Goal: Information Seeking & Learning: Understand process/instructions

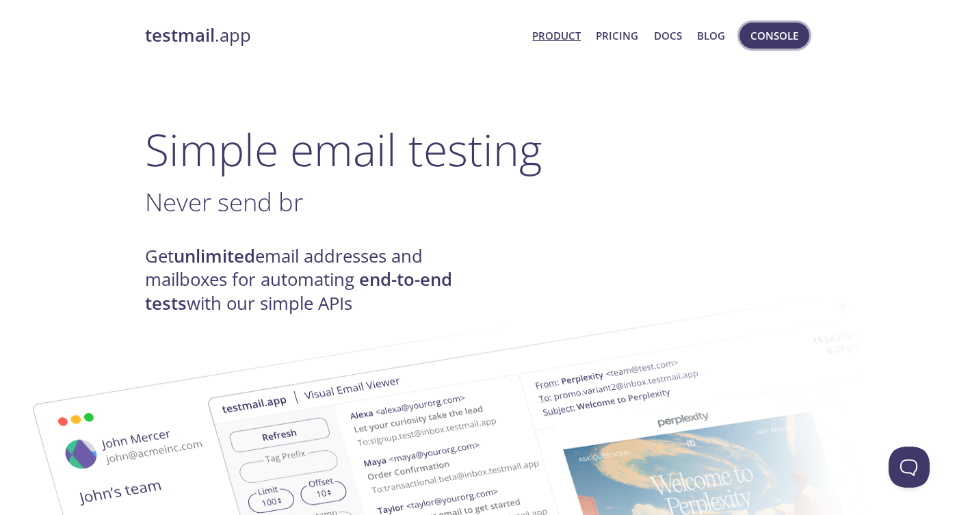
click at [768, 36] on span "Console" at bounding box center [774, 36] width 48 height 18
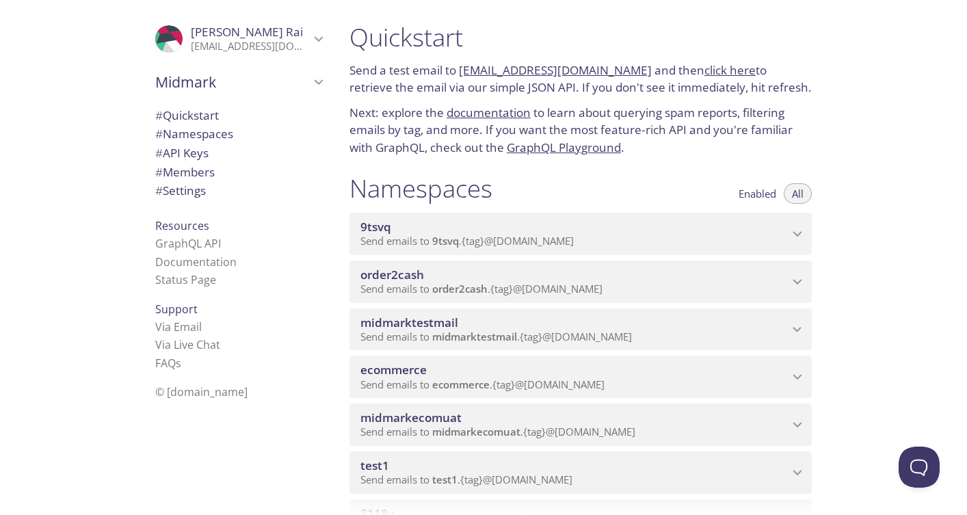
click at [188, 118] on span "# Quickstart" at bounding box center [187, 115] width 64 height 16
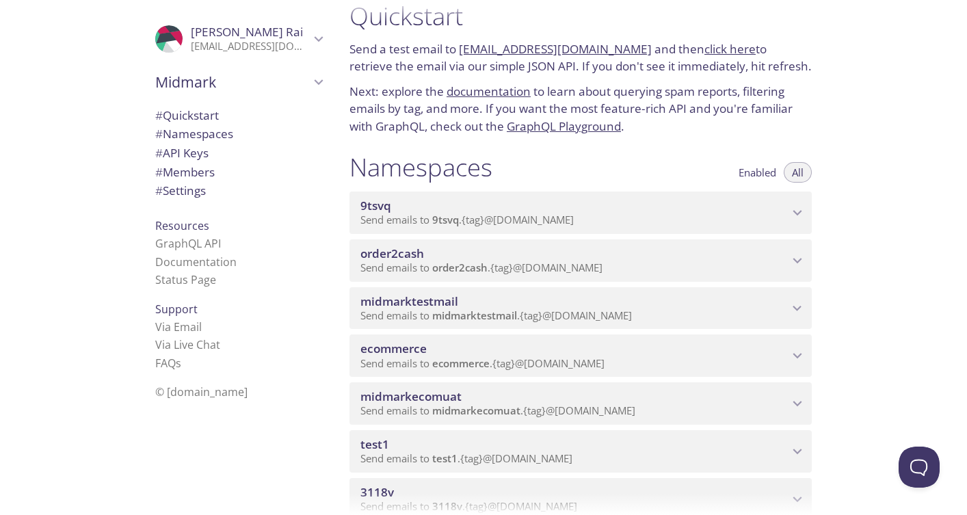
click at [497, 51] on link "[EMAIL_ADDRESS][DOMAIN_NAME]" at bounding box center [555, 49] width 193 height 16
click at [705, 53] on link "click here" at bounding box center [730, 49] width 51 height 16
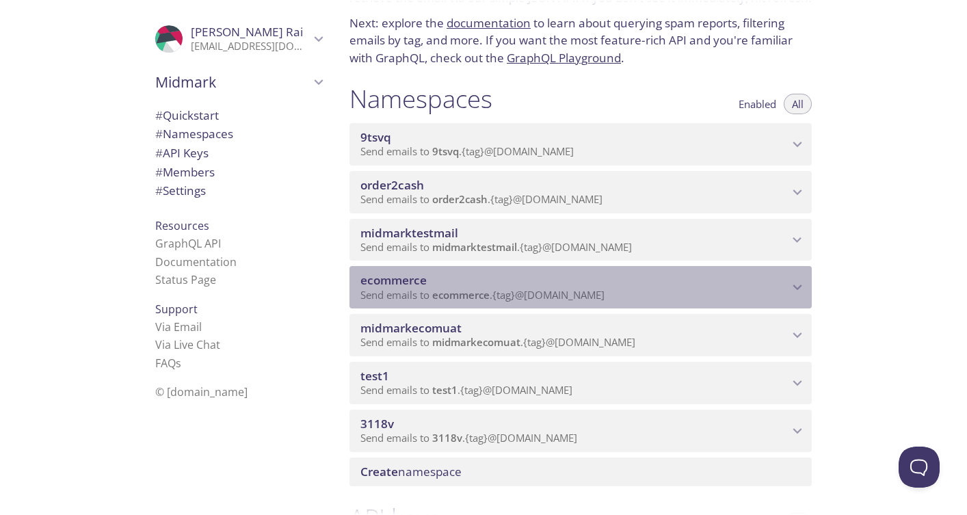
click at [621, 290] on p "Send emails to ecommerce . {tag} @[DOMAIN_NAME]" at bounding box center [575, 296] width 428 height 14
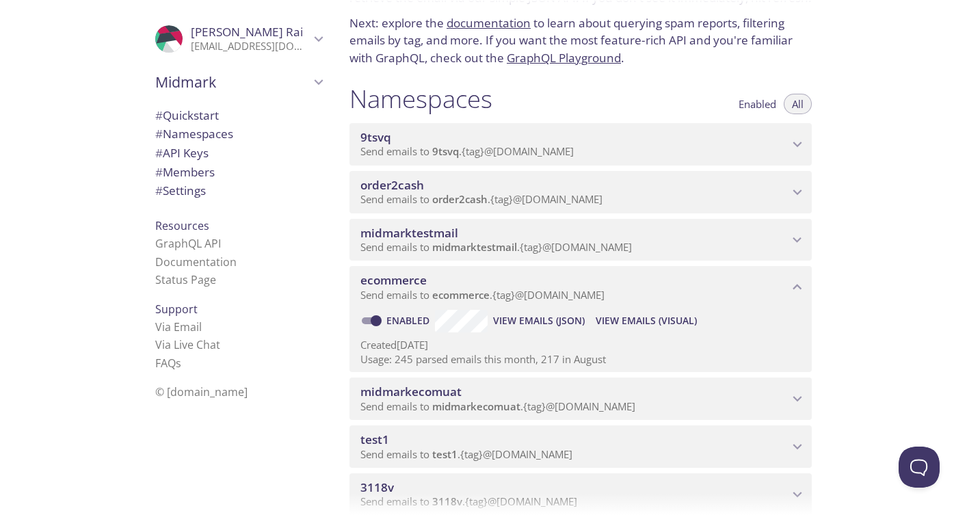
click at [281, 42] on p "[EMAIL_ADDRESS][DOMAIN_NAME]" at bounding box center [250, 47] width 119 height 14
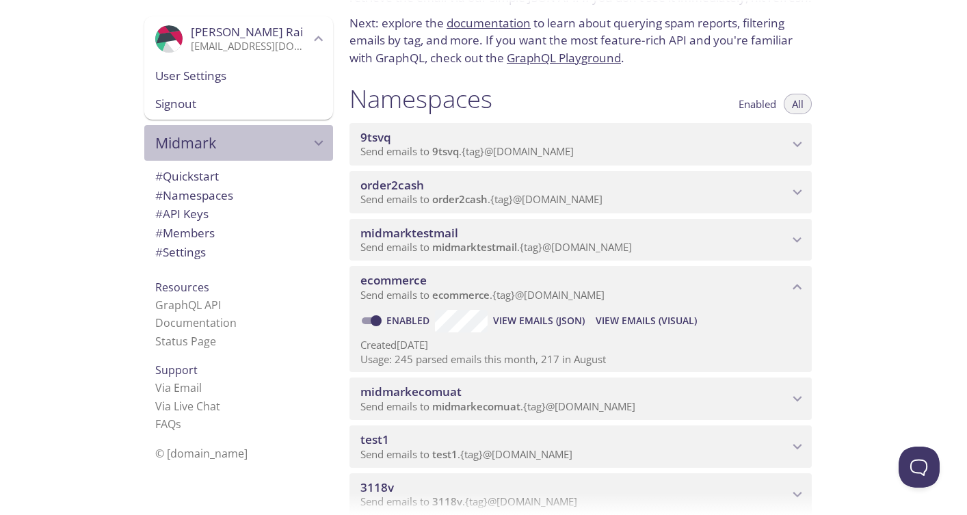
click at [294, 143] on span "Midmark" at bounding box center [232, 142] width 155 height 19
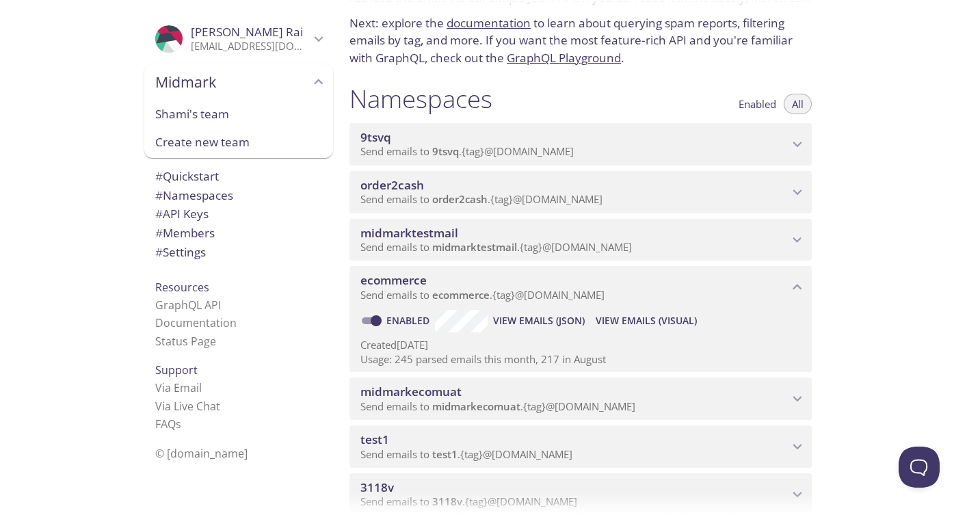
click at [245, 235] on span "# Members" at bounding box center [238, 233] width 167 height 18
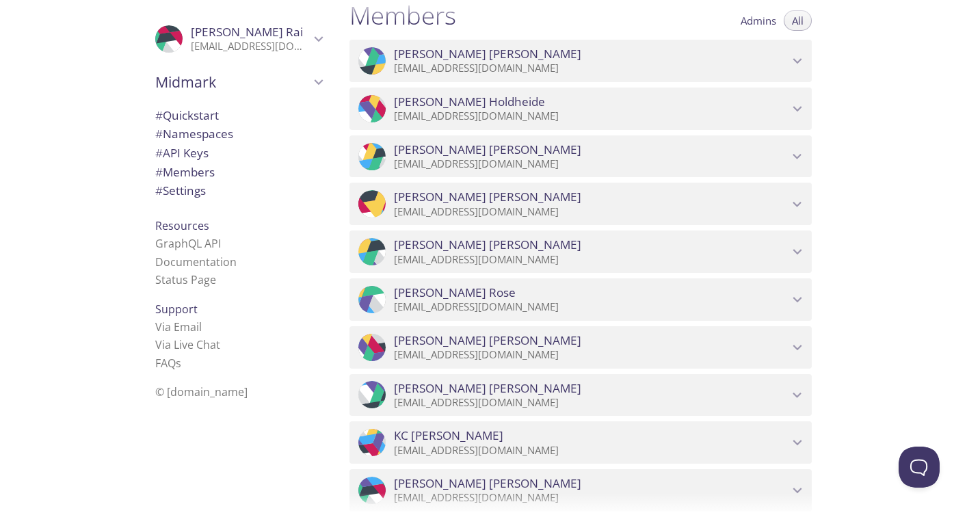
scroll to position [406, 0]
